Goal: Complete application form

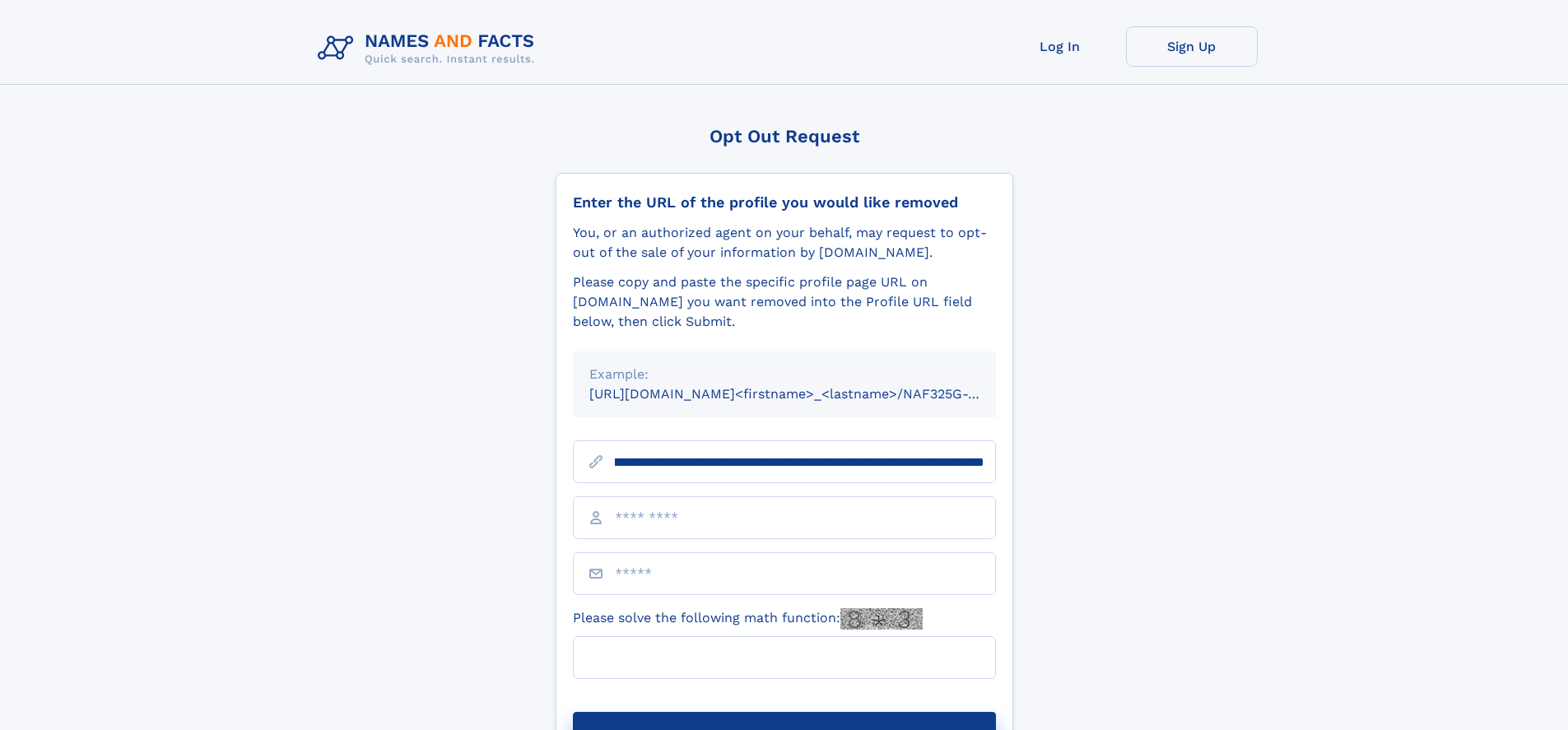
scroll to position [0, 203]
type input "**********"
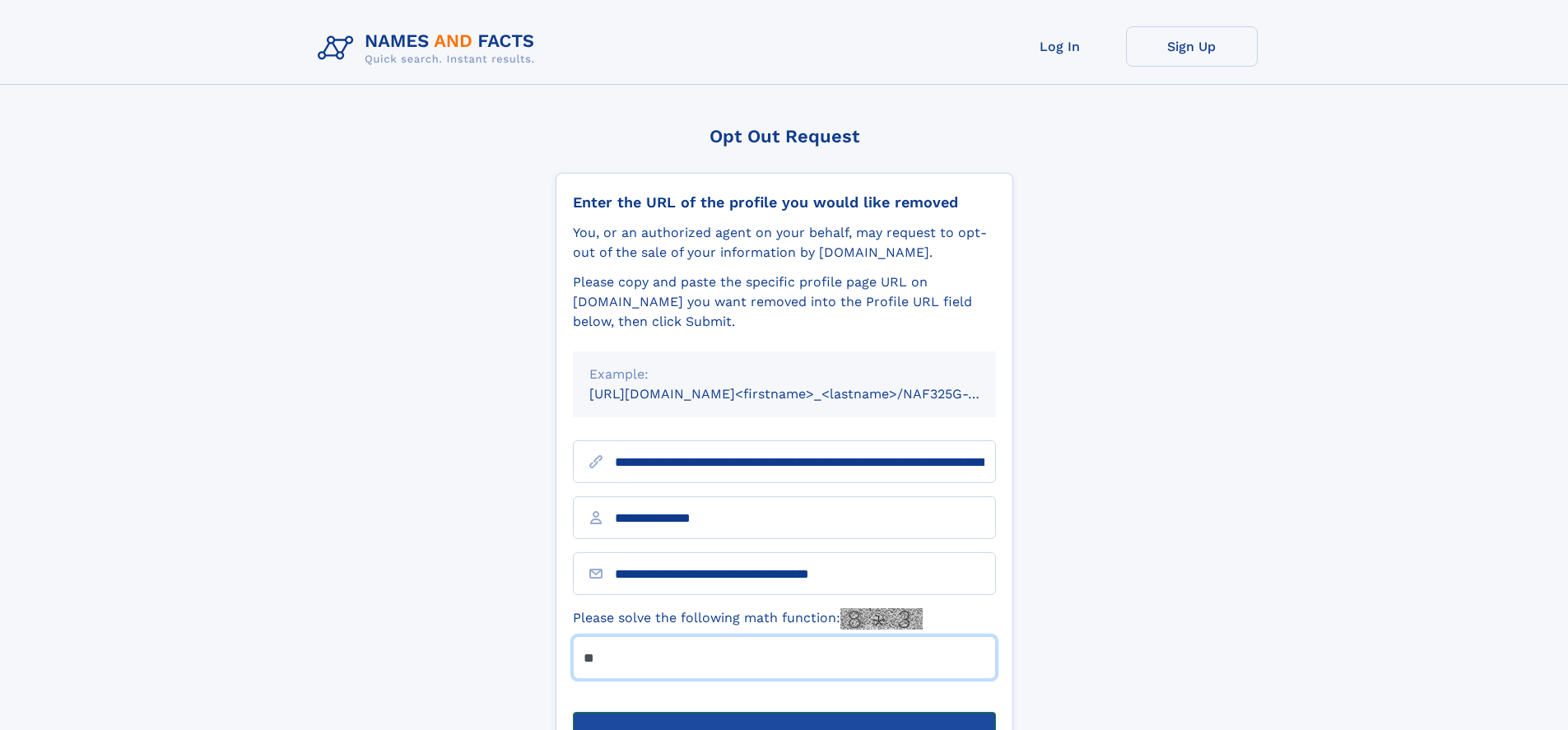
type input "**"
click at [783, 712] on button "Submit Opt Out Request" at bounding box center [784, 738] width 423 height 52
